Goal: Task Accomplishment & Management: Use online tool/utility

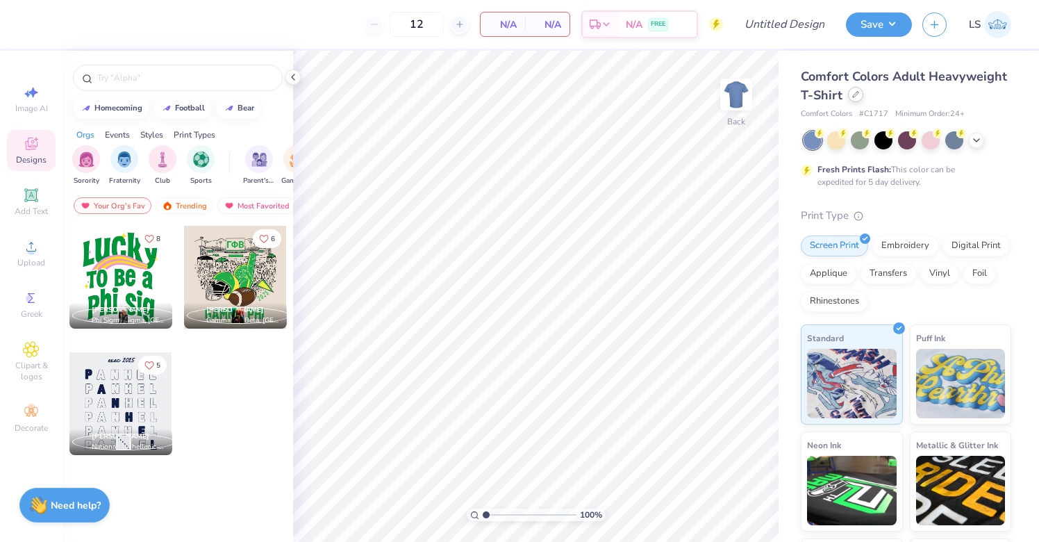
click at [859, 99] on div at bounding box center [855, 94] width 15 height 15
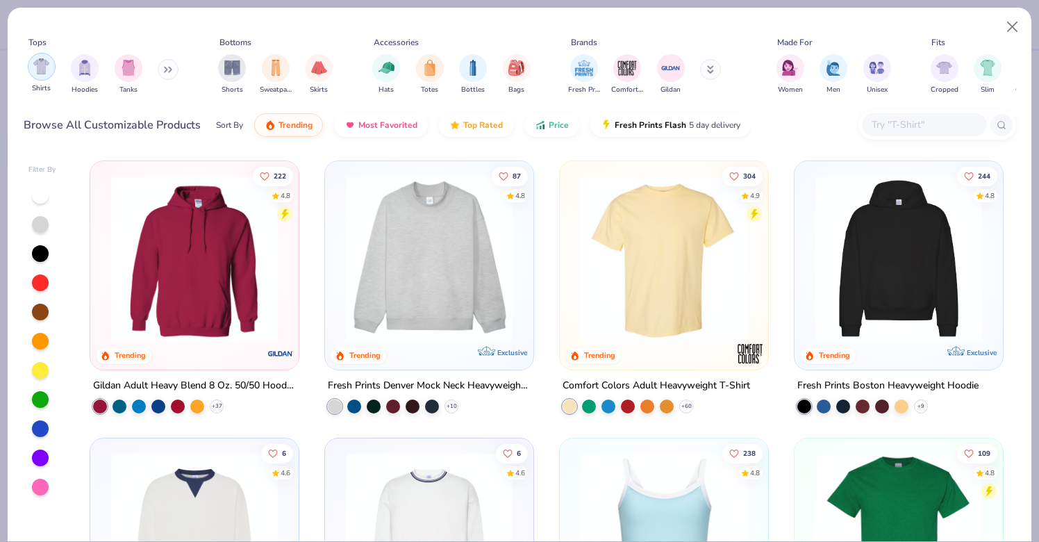
click at [35, 66] on img "filter for Shirts" at bounding box center [41, 66] width 16 height 16
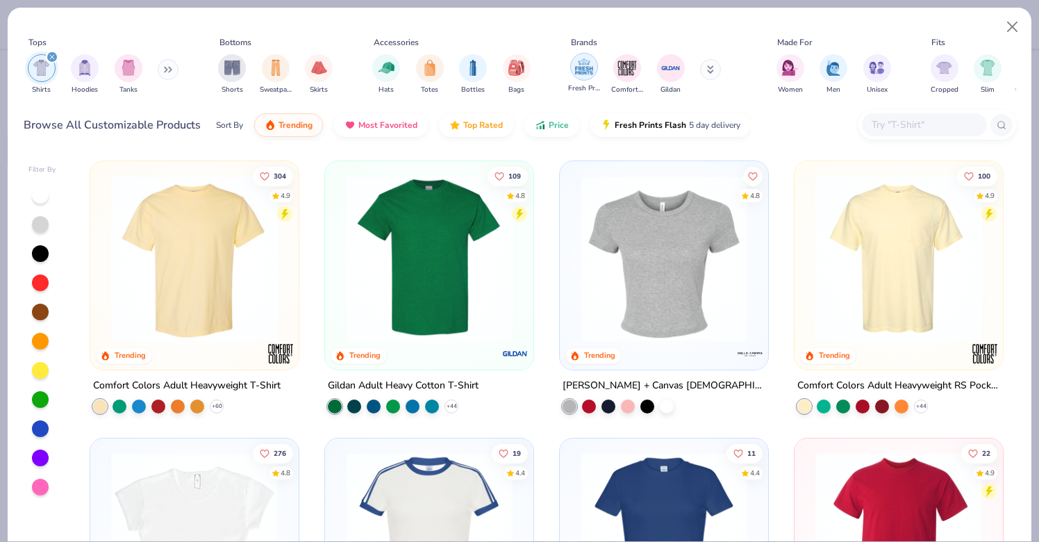
click at [579, 74] on img "filter for Fresh Prints" at bounding box center [584, 66] width 21 height 21
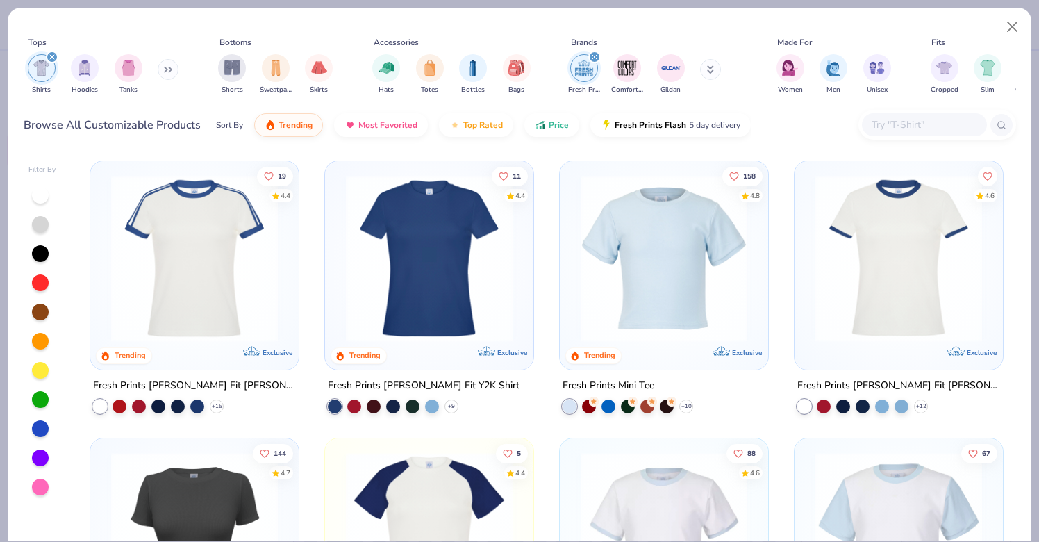
click at [166, 279] on img at bounding box center [194, 258] width 181 height 167
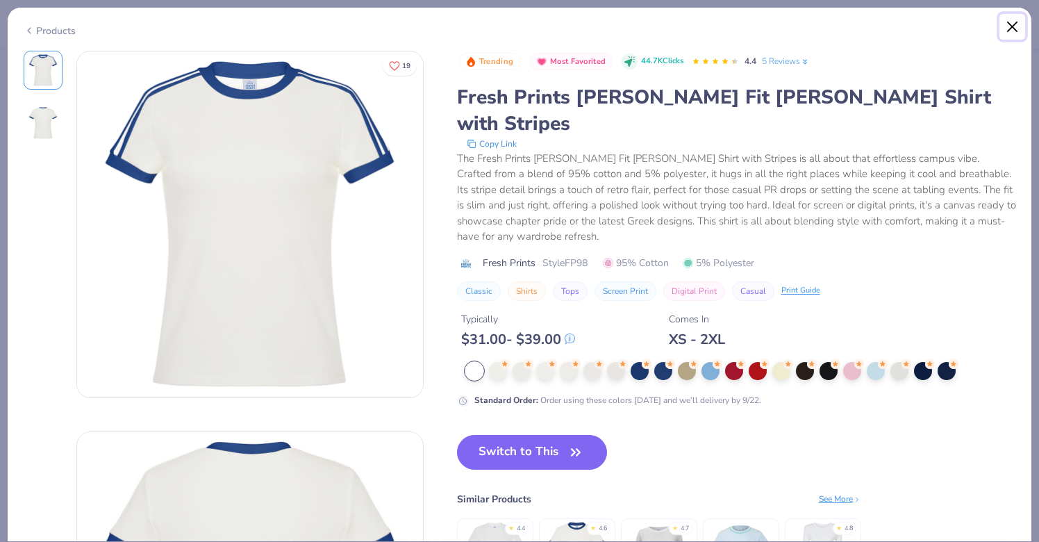
click at [1010, 26] on button "Close" at bounding box center [1013, 27] width 26 height 26
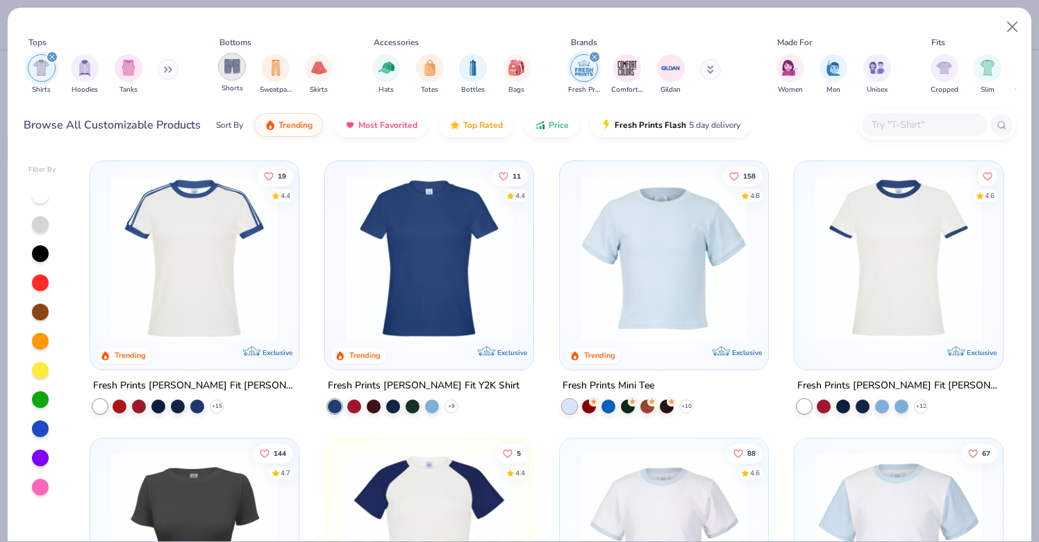
click at [238, 72] on img "filter for Shorts" at bounding box center [232, 66] width 16 height 16
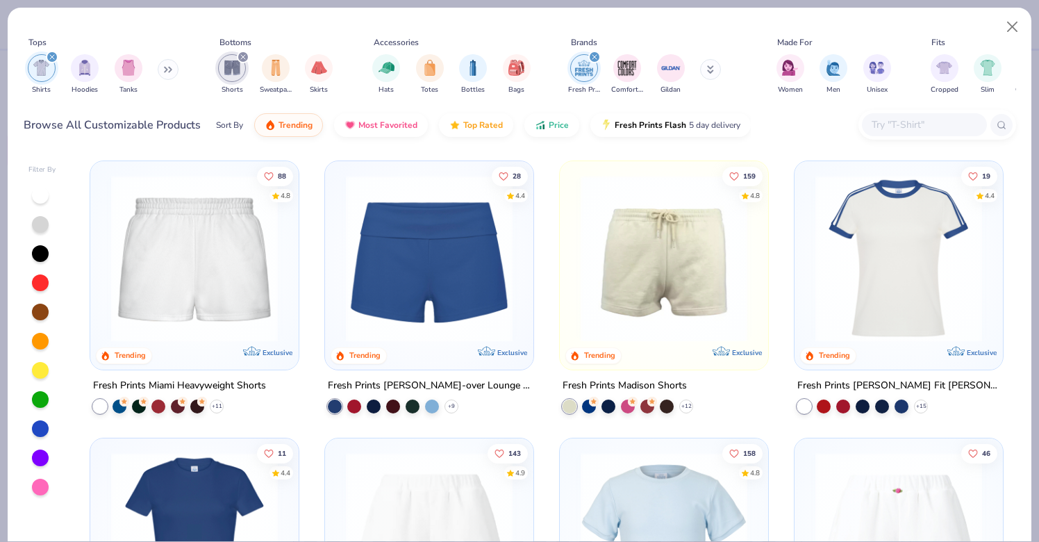
scroll to position [44, 0]
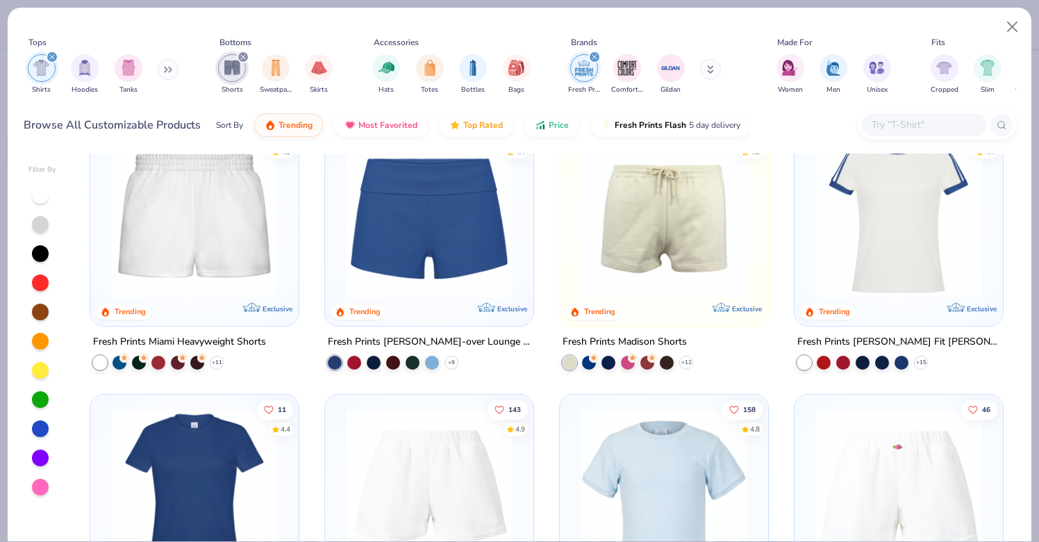
click at [443, 281] on img at bounding box center [429, 214] width 181 height 167
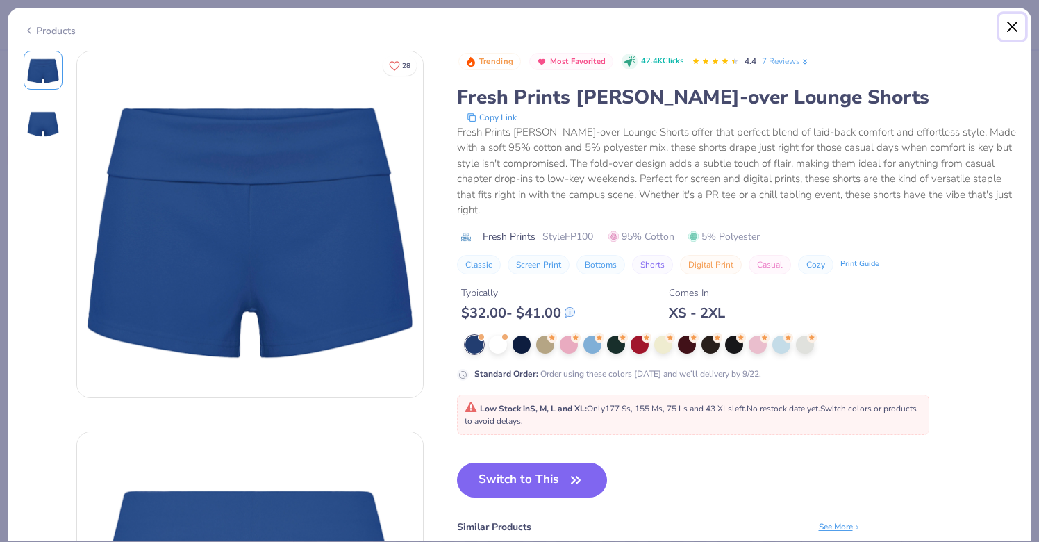
click at [1005, 32] on button "Close" at bounding box center [1013, 27] width 26 height 26
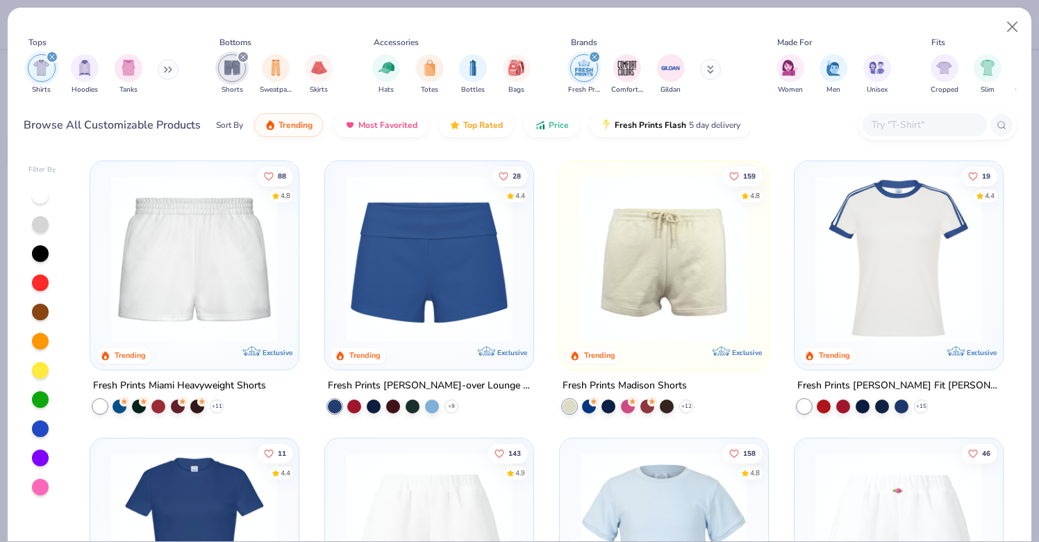
click at [593, 58] on icon "filter for Fresh Prints" at bounding box center [595, 57] width 4 height 4
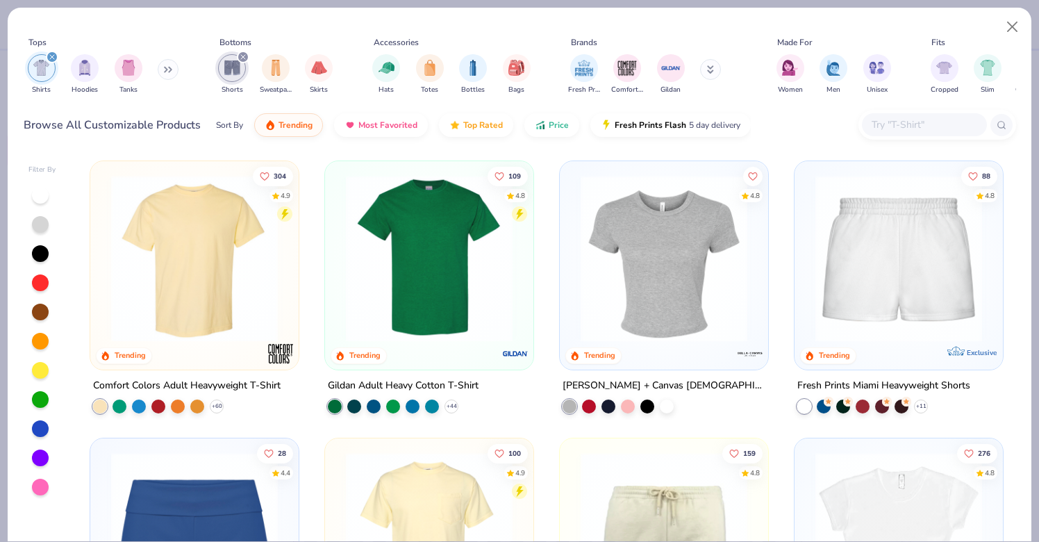
click at [240, 56] on icon "filter for Shorts" at bounding box center [243, 57] width 6 height 6
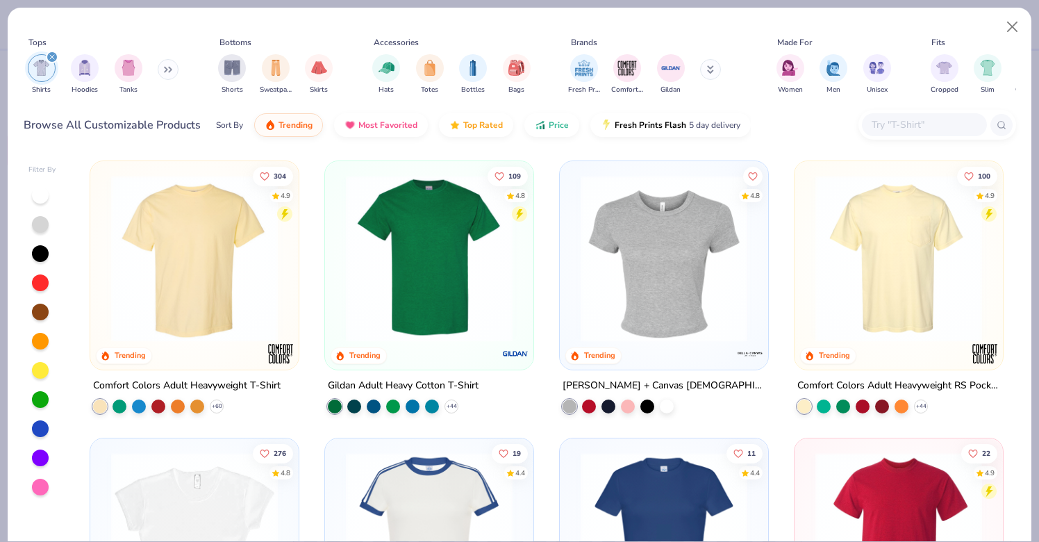
click at [51, 54] on icon "filter for Shirts" at bounding box center [52, 57] width 6 height 6
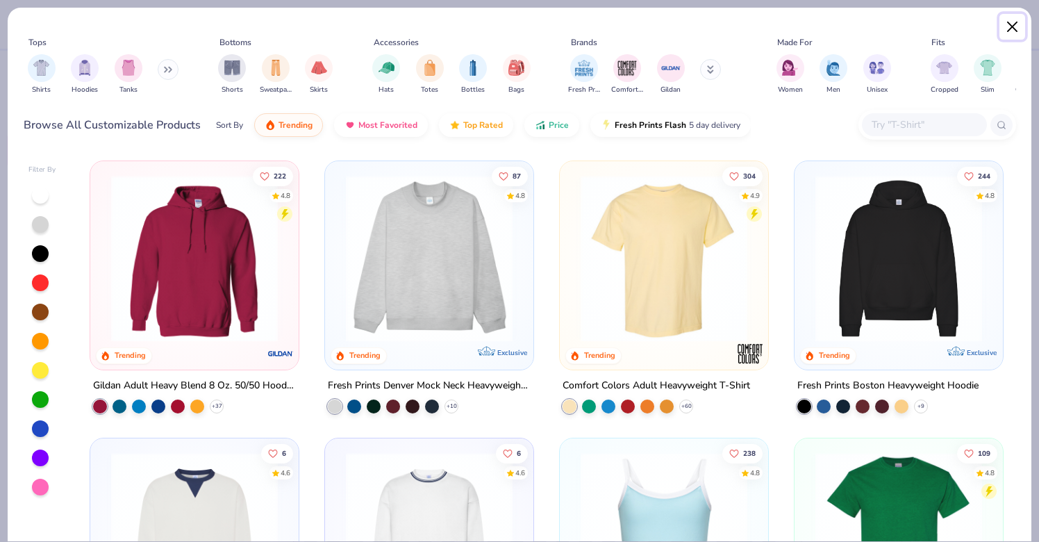
click at [1011, 22] on button "Close" at bounding box center [1013, 27] width 26 height 26
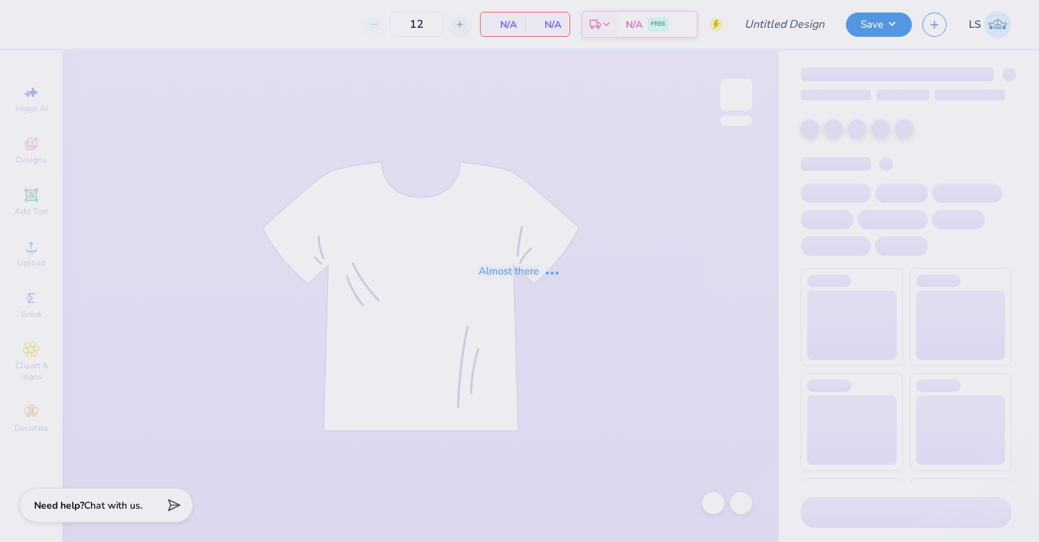
type input "panhellenic love?"
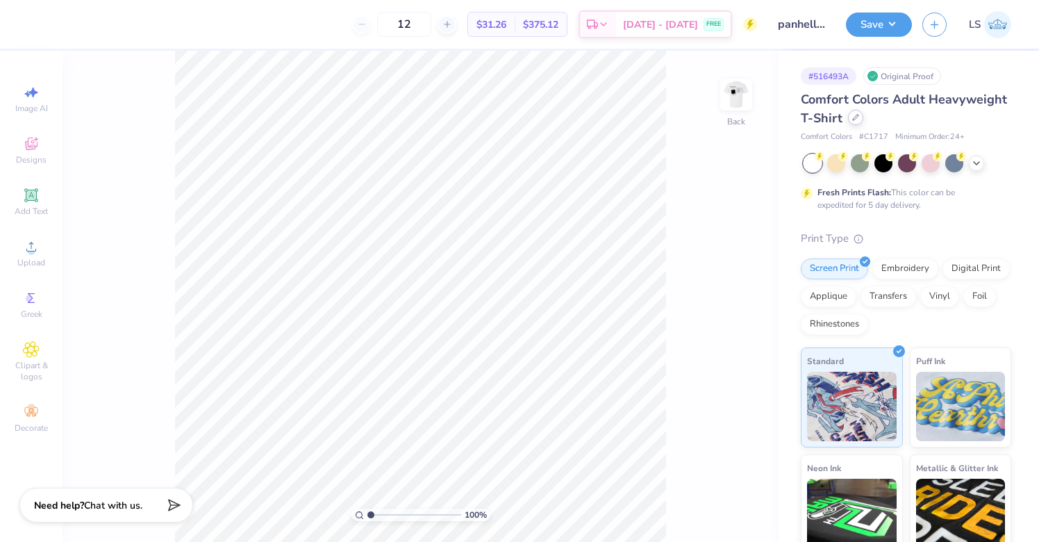
click at [853, 120] on icon at bounding box center [855, 117] width 7 height 7
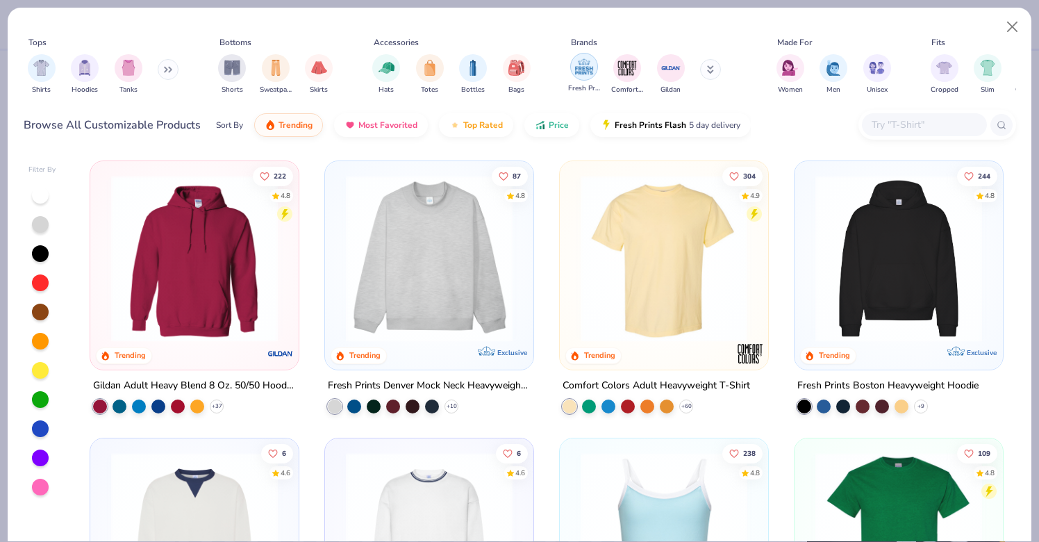
click at [584, 63] on img "filter for Fresh Prints" at bounding box center [584, 66] width 21 height 21
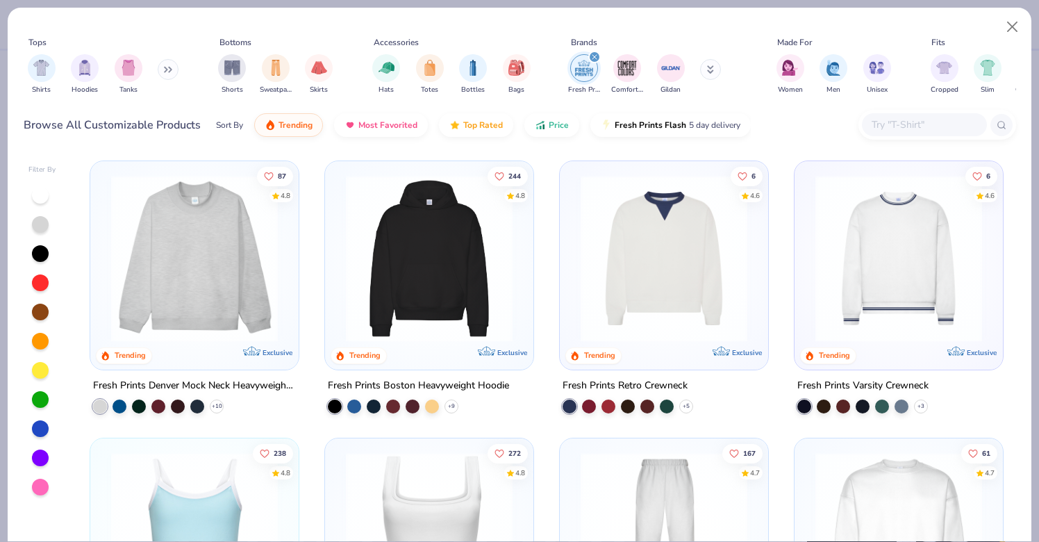
click at [474, 285] on img at bounding box center [429, 258] width 181 height 167
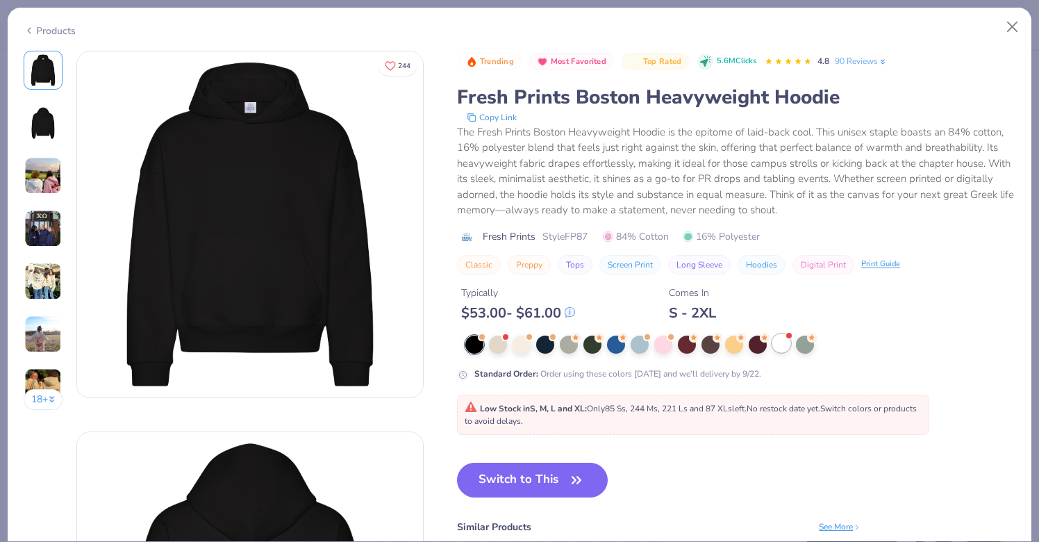
click at [785, 347] on div at bounding box center [781, 343] width 18 height 18
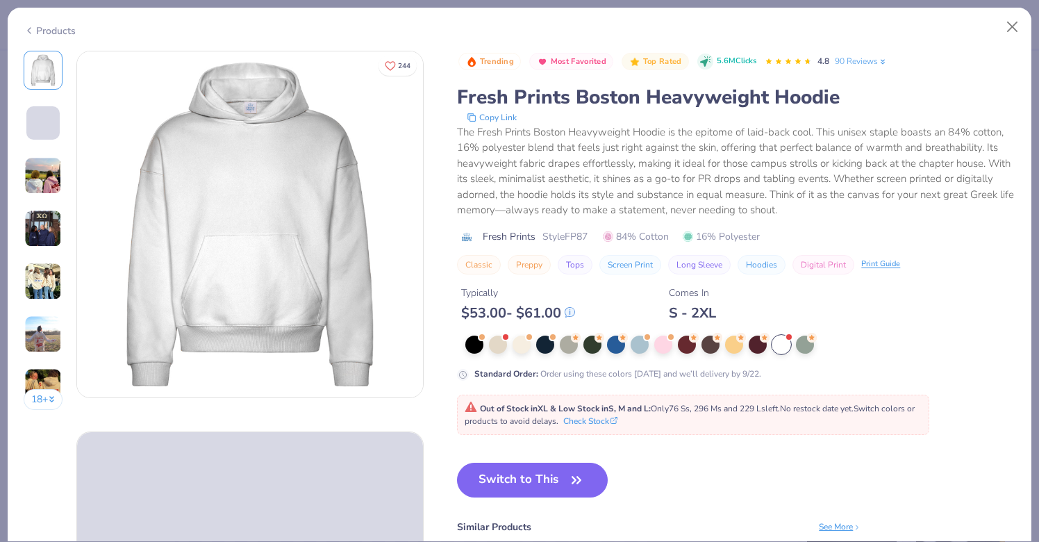
click at [505, 483] on button "Switch to This" at bounding box center [532, 480] width 151 height 35
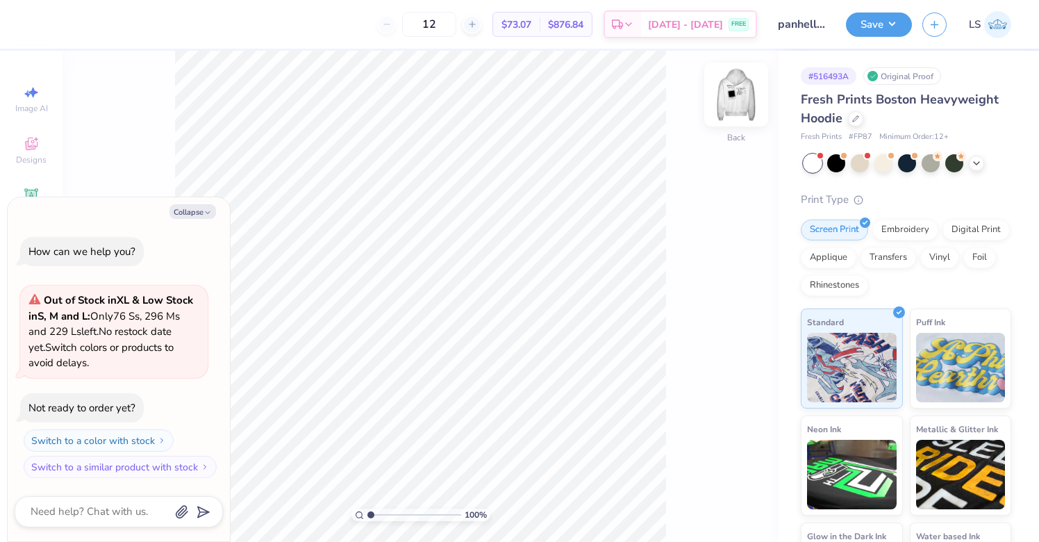
click at [738, 88] on img at bounding box center [737, 95] width 56 height 56
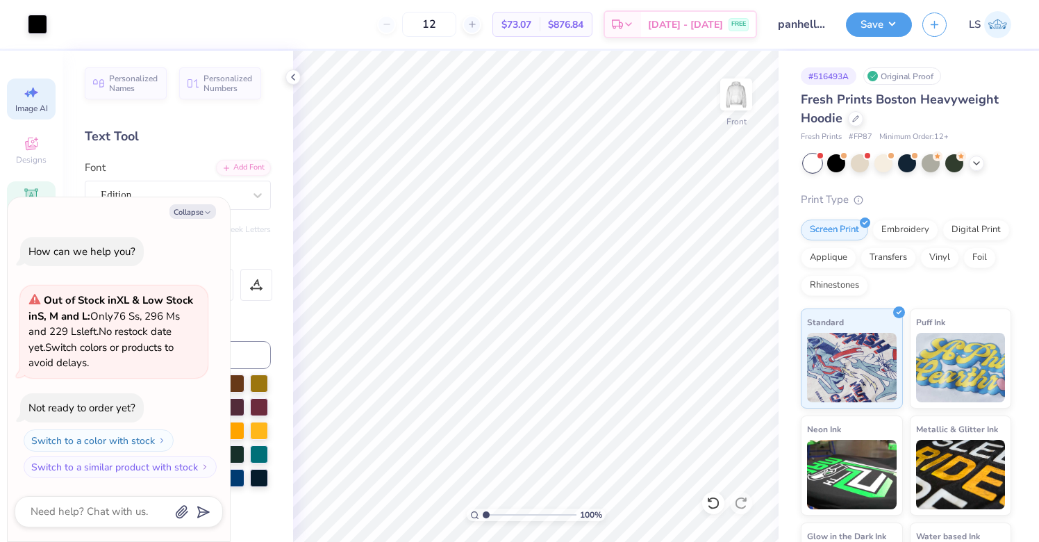
click at [31, 101] on div "Image AI" at bounding box center [31, 99] width 49 height 41
type textarea "x"
select select "4"
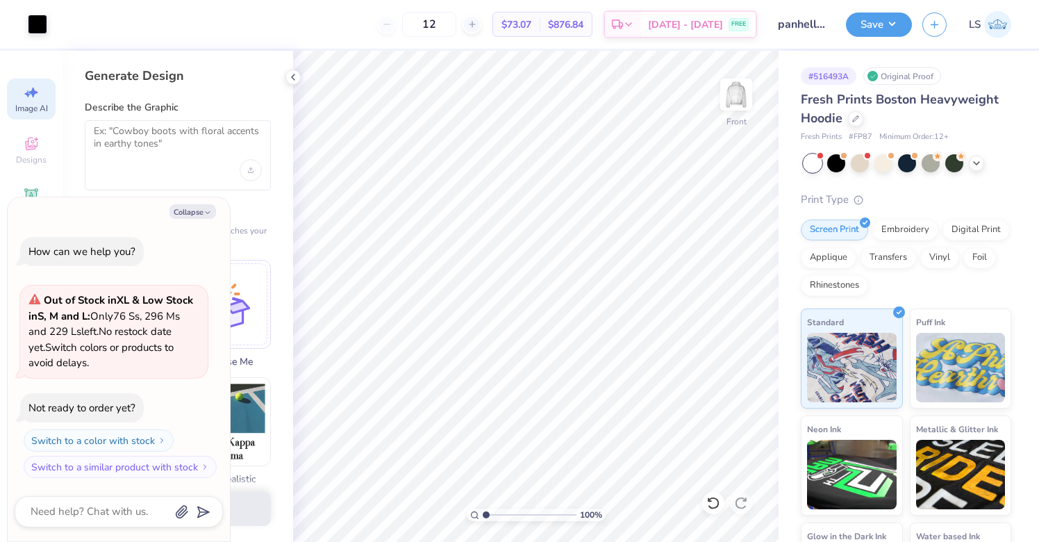
click at [170, 166] on div at bounding box center [178, 155] width 186 height 70
click at [161, 131] on textarea at bounding box center [178, 142] width 168 height 35
type textarea "sketched out pyramid in white"
click at [190, 206] on button "Collapse" at bounding box center [193, 211] width 47 height 15
type textarea "x"
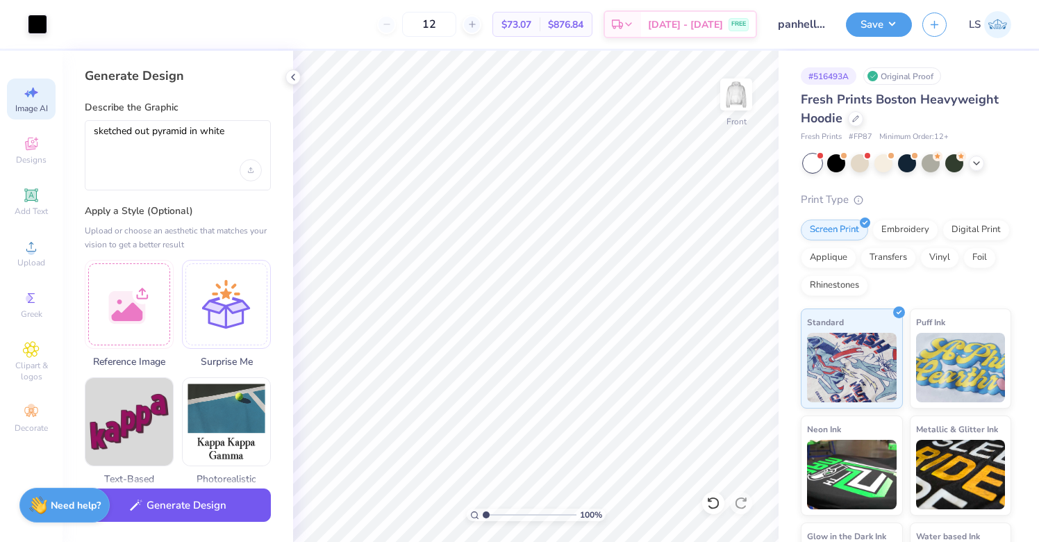
click at [259, 511] on button "Generate Design" at bounding box center [178, 505] width 186 height 34
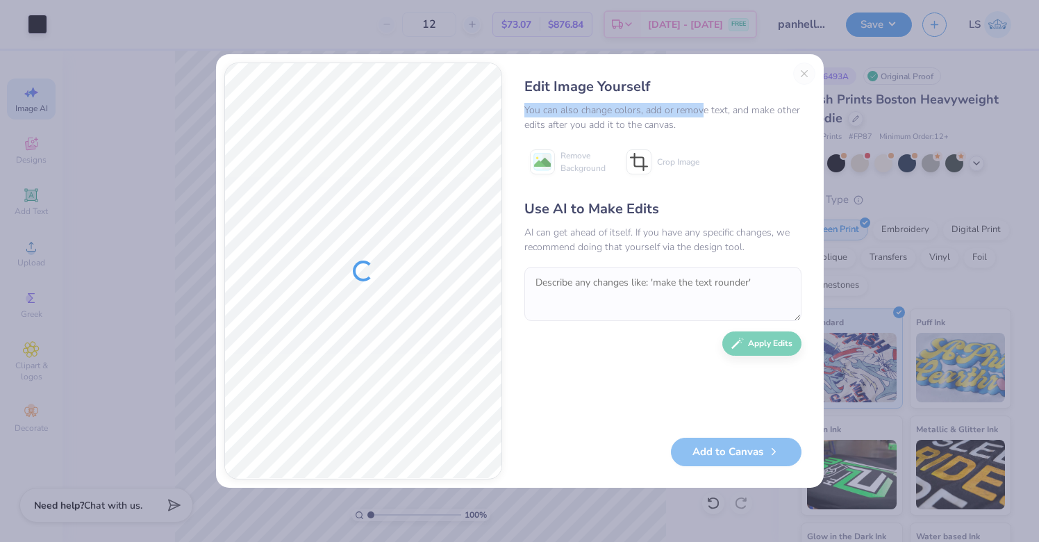
drag, startPoint x: 700, startPoint y: 81, endPoint x: 695, endPoint y: 100, distance: 19.6
click at [695, 100] on div "Edit Image Yourself" at bounding box center [662, 89] width 277 height 26
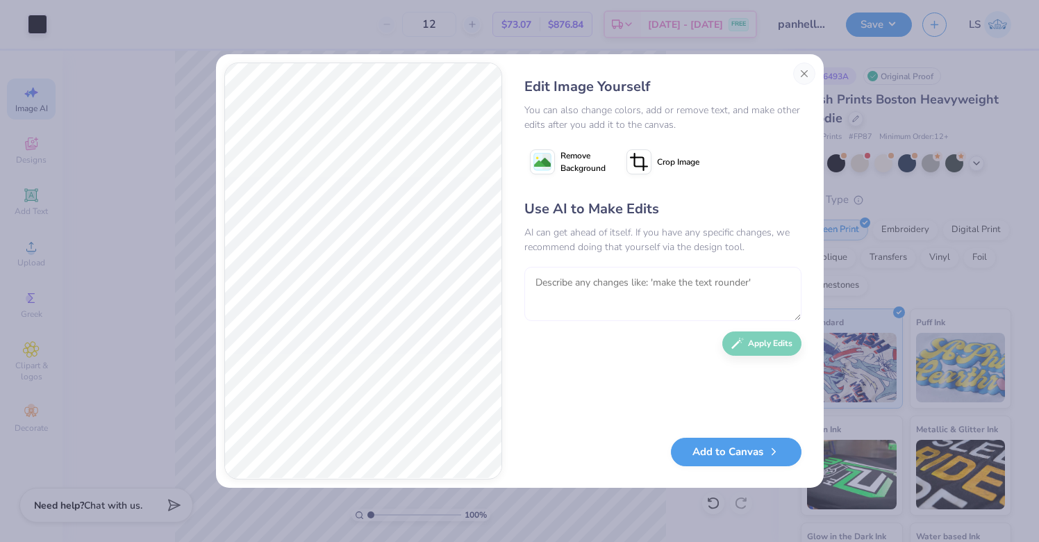
click at [644, 293] on textarea at bounding box center [662, 294] width 277 height 54
click at [606, 286] on textarea at bounding box center [662, 294] width 277 height 54
type textarea "make it closer to the picture and add palm trees"
click at [769, 345] on button "Apply Edits" at bounding box center [761, 340] width 79 height 24
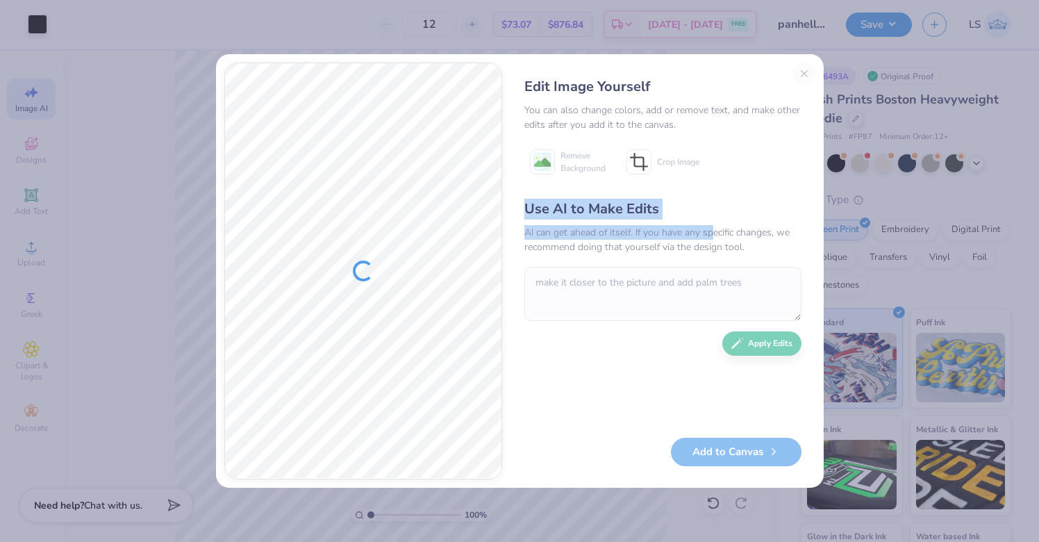
drag, startPoint x: 521, startPoint y: 206, endPoint x: 708, endPoint y: 231, distance: 188.5
click at [708, 231] on div "Edit Image Yourself You can also change colors, add or remove text, and make ot…" at bounding box center [663, 271] width 305 height 417
click at [723, 218] on div "Use AI to Make Edits" at bounding box center [662, 209] width 277 height 21
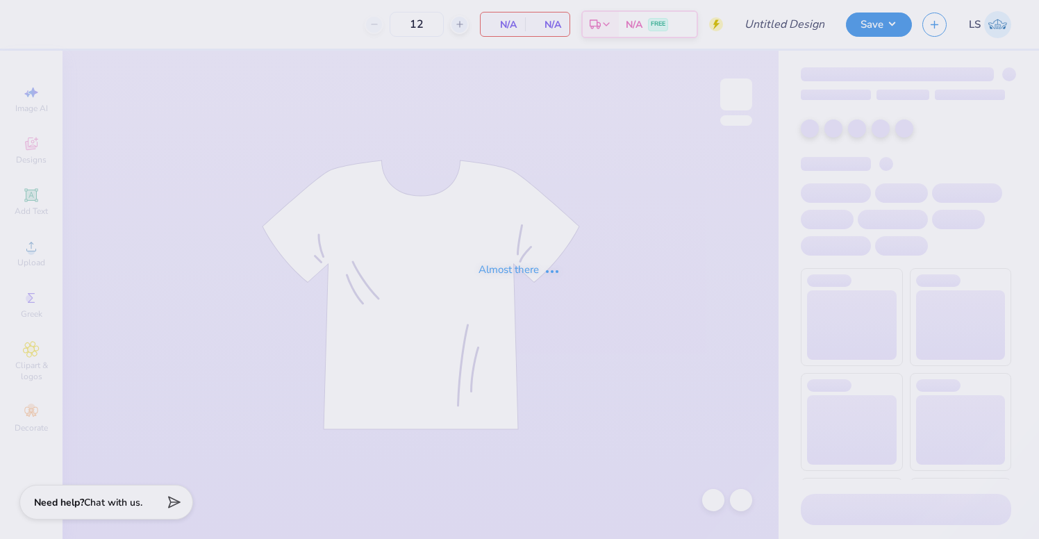
type input "panhellenic love?"
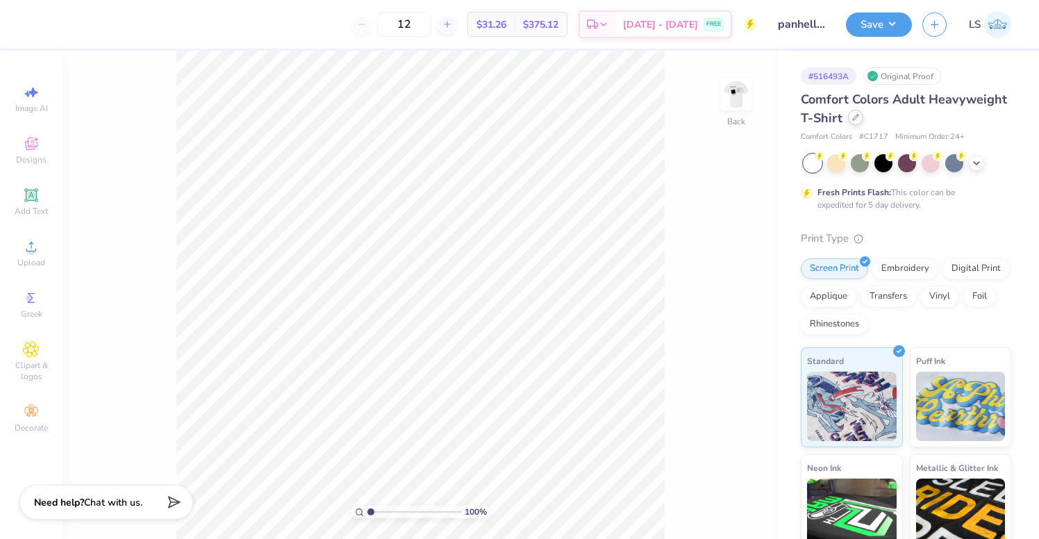
click at [852, 117] on icon at bounding box center [855, 117] width 7 height 7
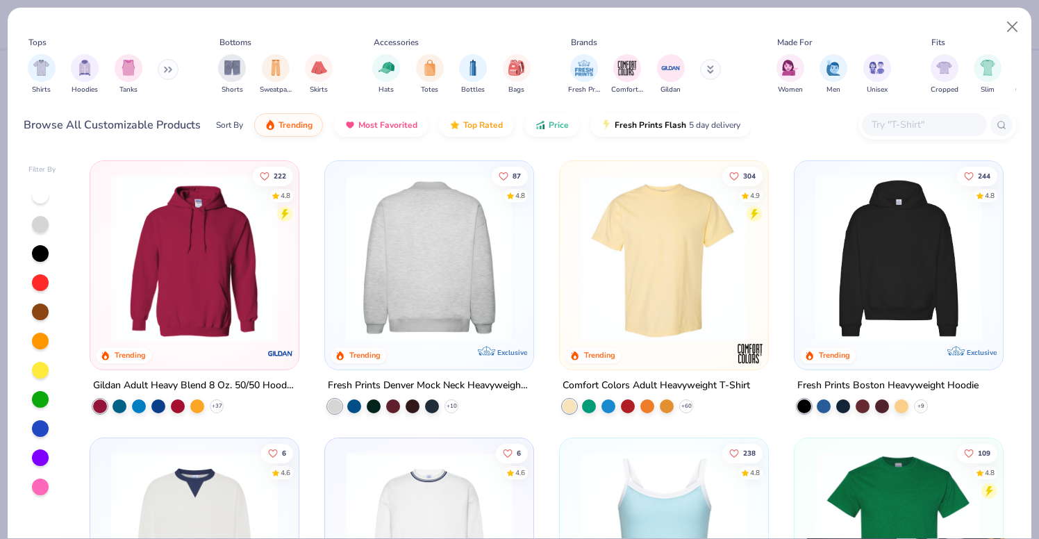
scroll to position [83, 0]
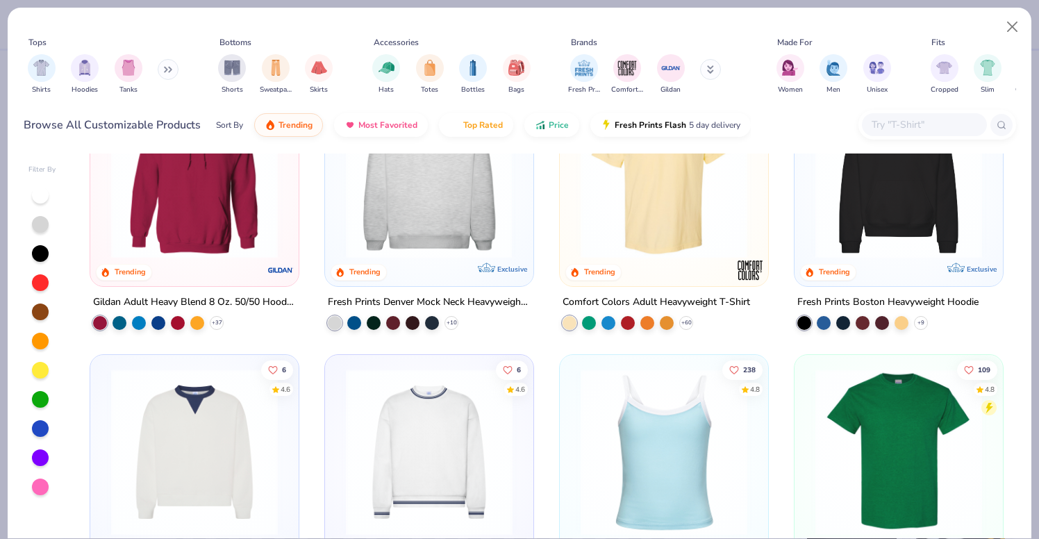
click at [950, 217] on img at bounding box center [899, 175] width 181 height 167
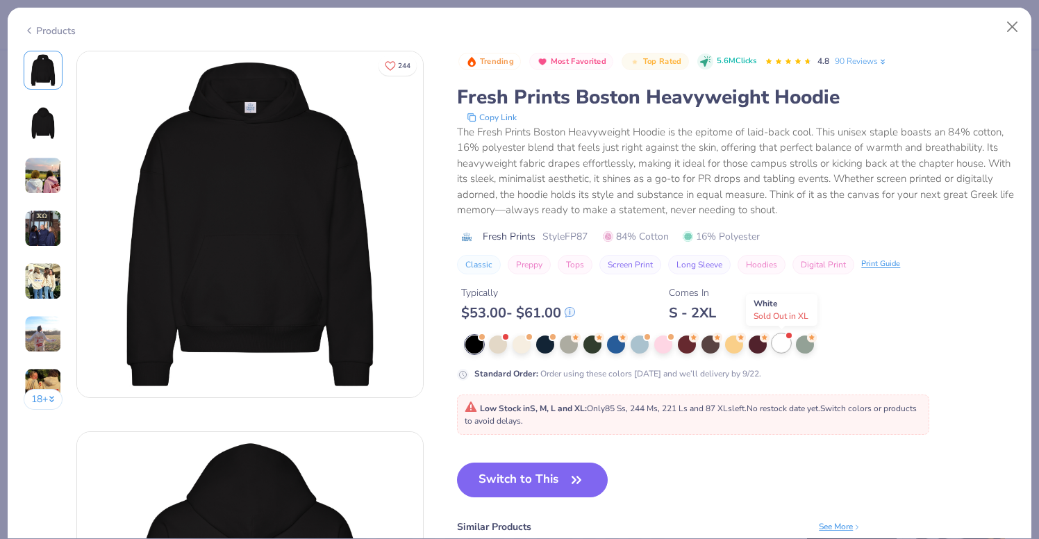
click at [784, 347] on div at bounding box center [781, 343] width 18 height 18
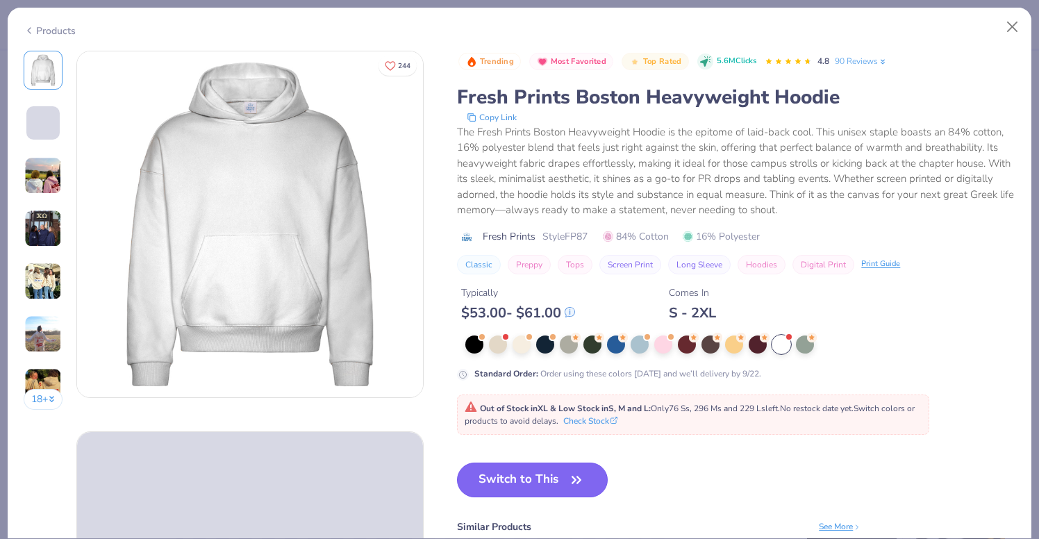
click at [543, 474] on button "Switch to This" at bounding box center [532, 480] width 151 height 35
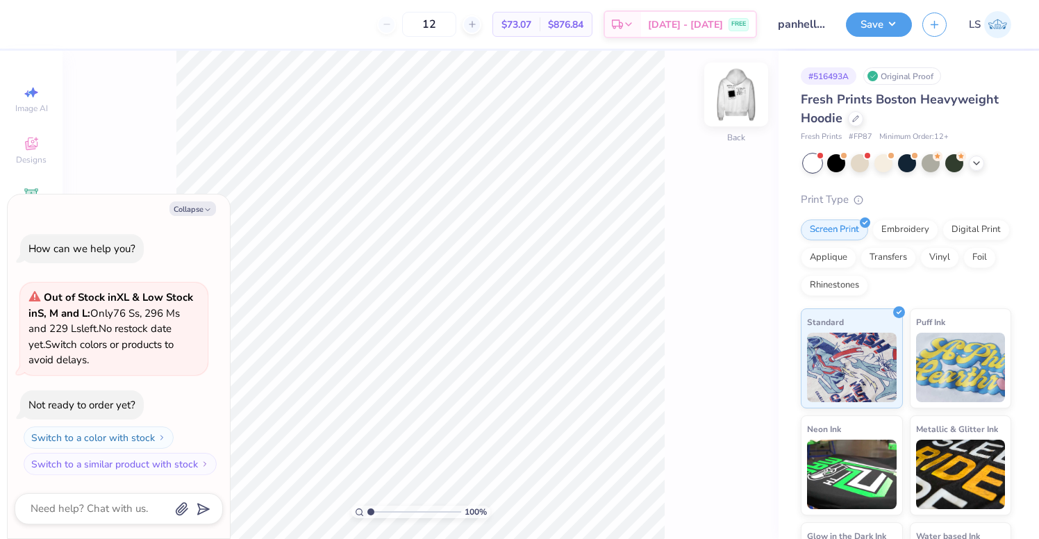
click at [730, 104] on img at bounding box center [737, 95] width 56 height 56
click at [875, 27] on button "Save" at bounding box center [879, 22] width 66 height 24
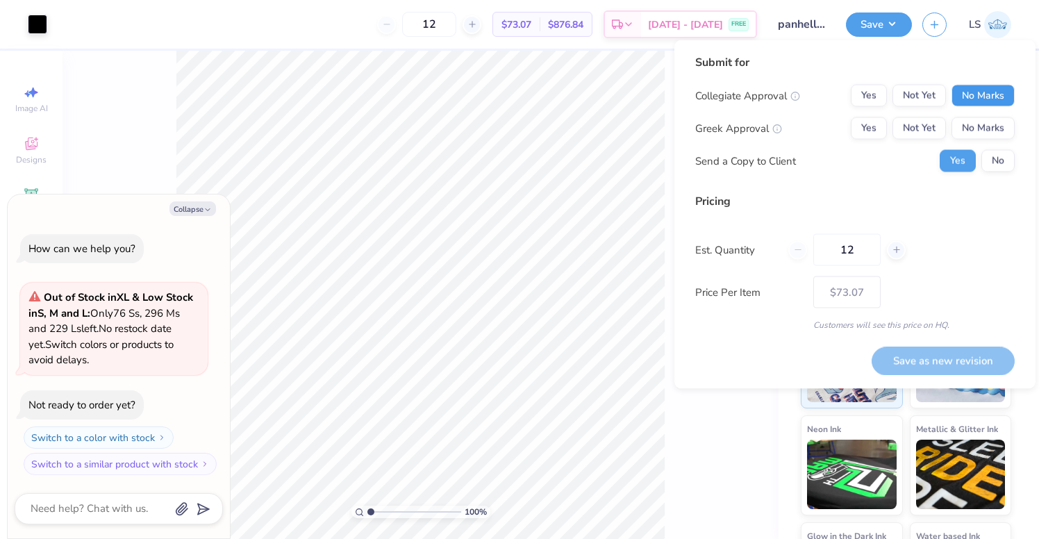
click at [998, 98] on button "No Marks" at bounding box center [983, 96] width 63 height 22
click at [994, 124] on button "No Marks" at bounding box center [983, 128] width 63 height 22
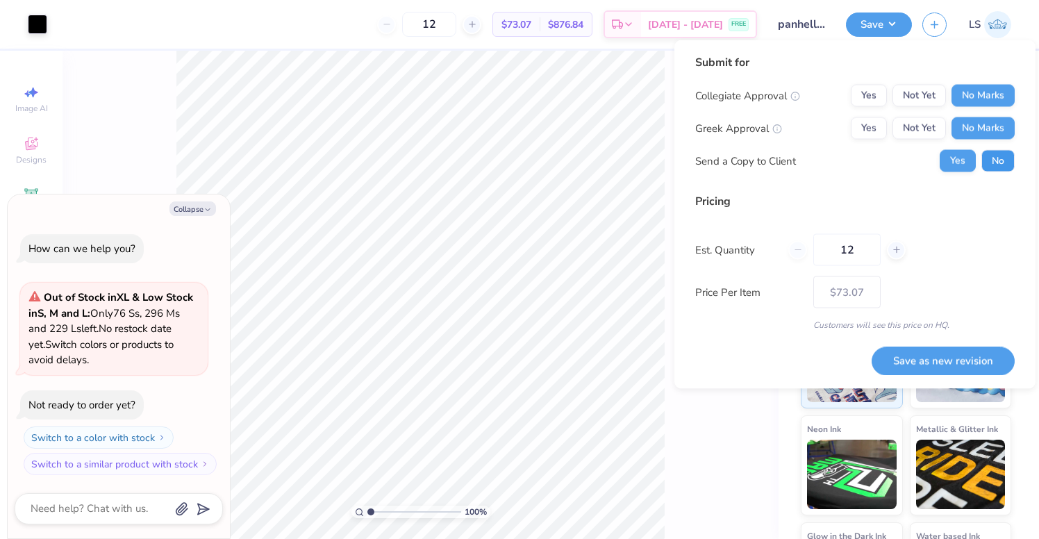
click at [998, 163] on button "No" at bounding box center [998, 161] width 33 height 22
type textarea "x"
click at [943, 361] on button "Save as new revision" at bounding box center [943, 361] width 143 height 28
type input "$73.07"
type textarea "x"
